Goal: Find specific page/section: Find specific page/section

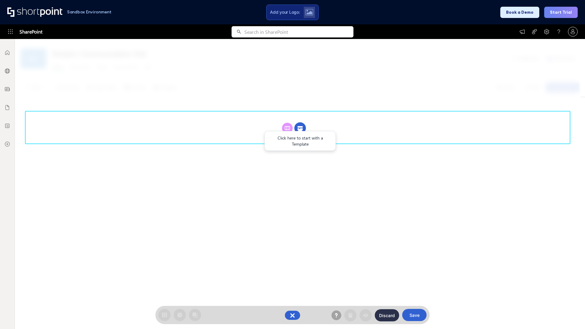
click at [300, 128] on circle at bounding box center [300, 128] width 12 height 12
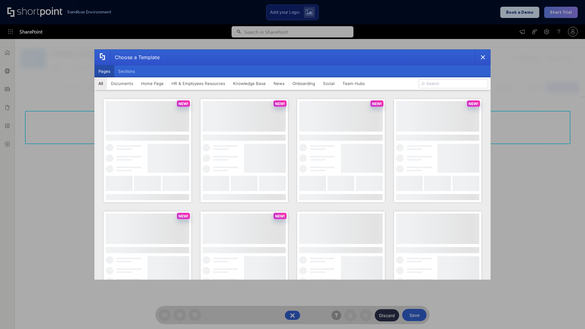
click at [104, 71] on button "Pages" at bounding box center [104, 71] width 20 height 12
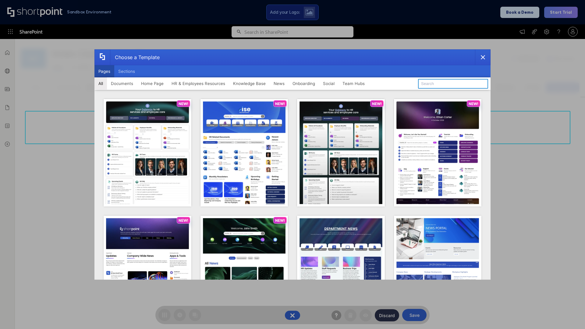
type input "Documents 3"
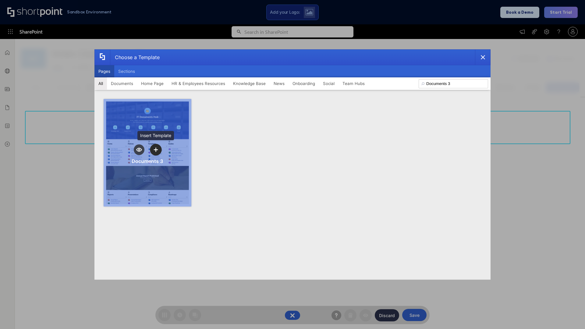
click at [156, 150] on icon "template selector" at bounding box center [156, 149] width 4 height 4
